Goal: Navigation & Orientation: Find specific page/section

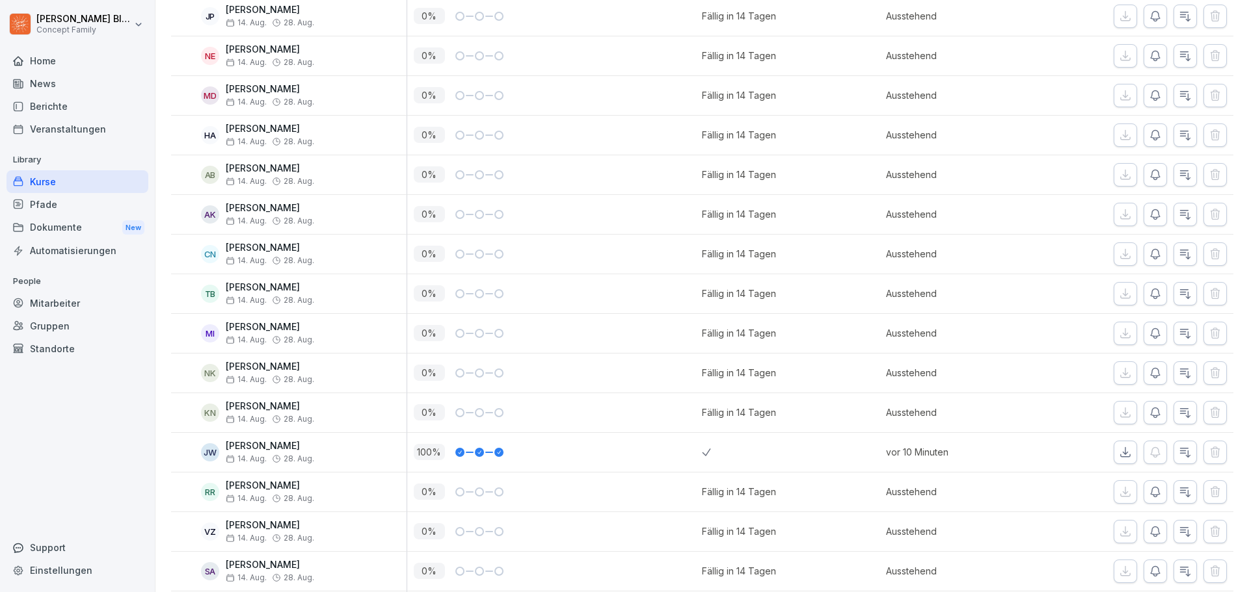
scroll to position [10034, 0]
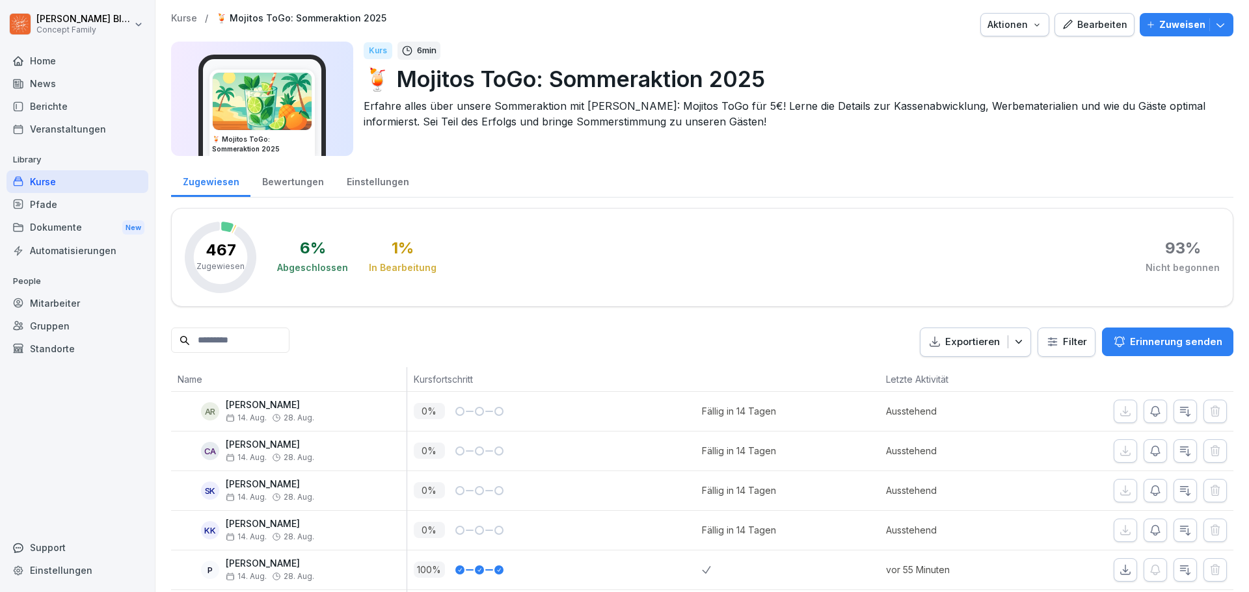
click at [184, 19] on p "Kurse" at bounding box center [184, 18] width 26 height 11
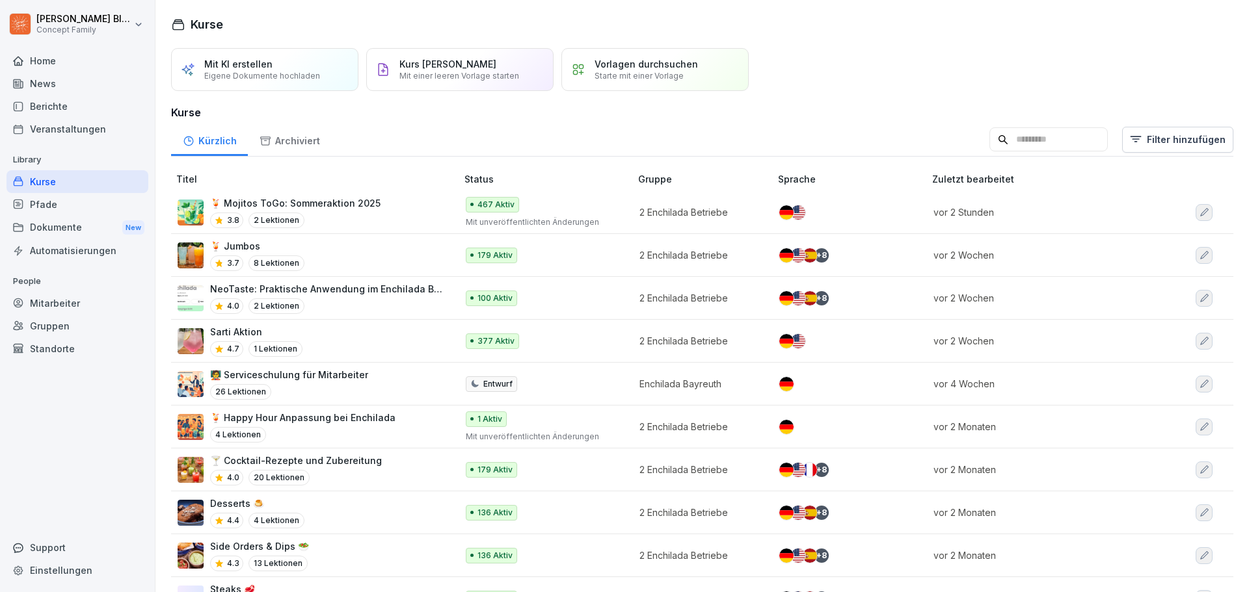
click at [323, 352] on div "Sarti Aktion 4.7 1 Lektionen" at bounding box center [311, 341] width 266 height 32
